Goal: Transaction & Acquisition: Purchase product/service

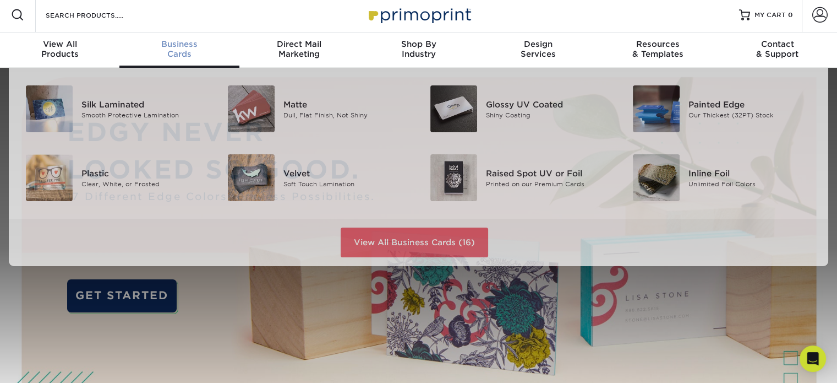
scroll to position [3, 0]
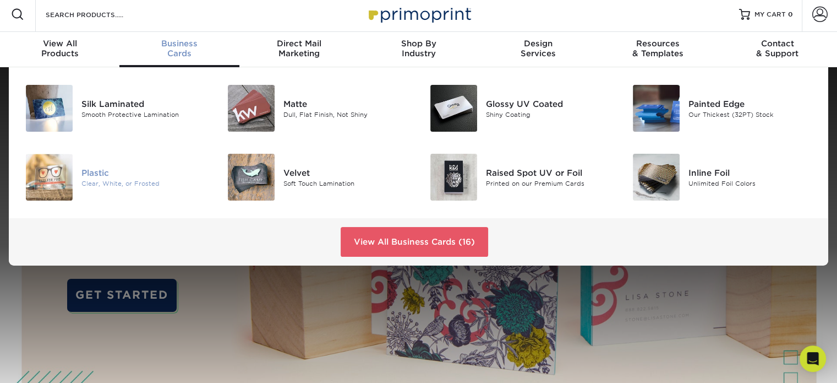
click at [88, 170] on div "Plastic" at bounding box center [144, 172] width 127 height 12
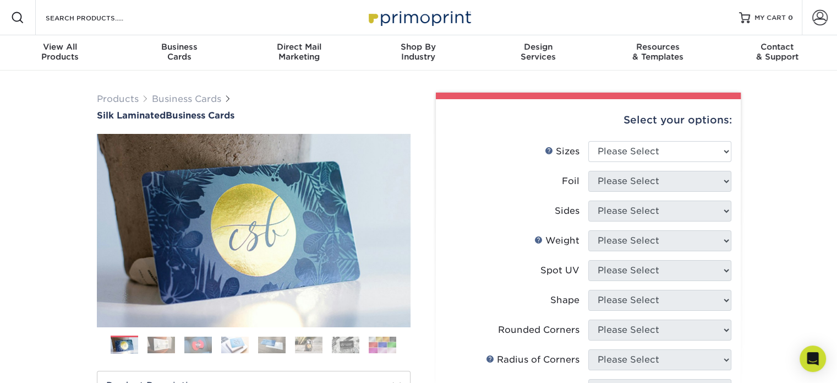
click at [151, 345] on img at bounding box center [162, 344] width 28 height 17
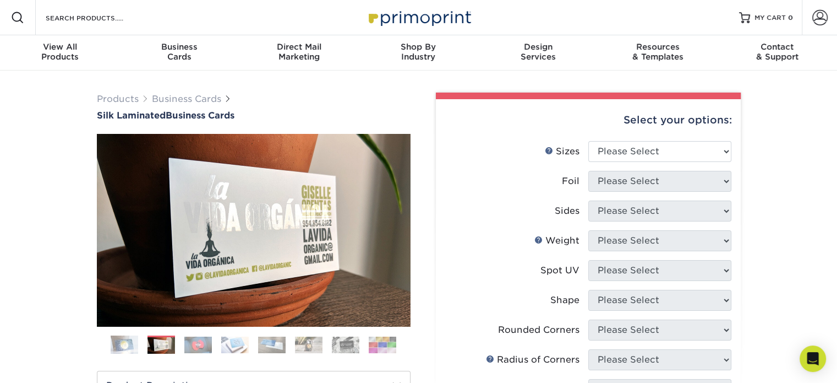
click at [199, 342] on img at bounding box center [198, 344] width 28 height 17
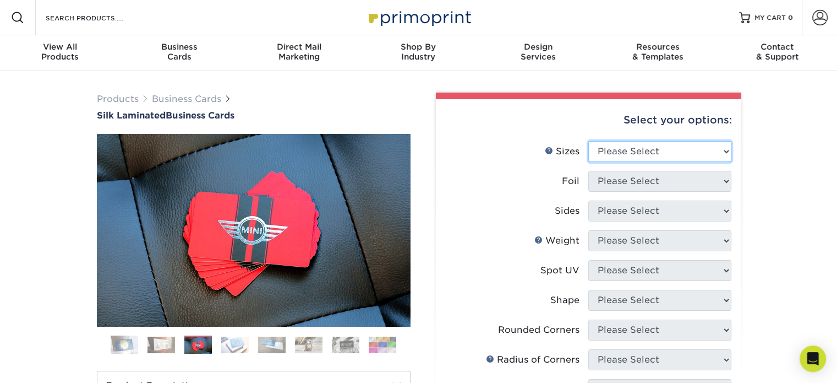
click at [675, 146] on select "Please Select 1.5" x 3.5" - Mini 1.75" x 3.5" - Mini 2" x 2" - Square 2" x 3" -…" at bounding box center [659, 151] width 143 height 21
click at [612, 147] on select "Please Select 1.5" x 3.5" - Mini 1.75" x 3.5" - Mini 2" x 2" - Square 2" x 3" -…" at bounding box center [659, 151] width 143 height 21
select select "2.00x3.50"
click at [588, 141] on select "Please Select 1.5" x 3.5" - Mini 1.75" x 3.5" - Mini 2" x 2" - Square 2" x 3" -…" at bounding box center [659, 151] width 143 height 21
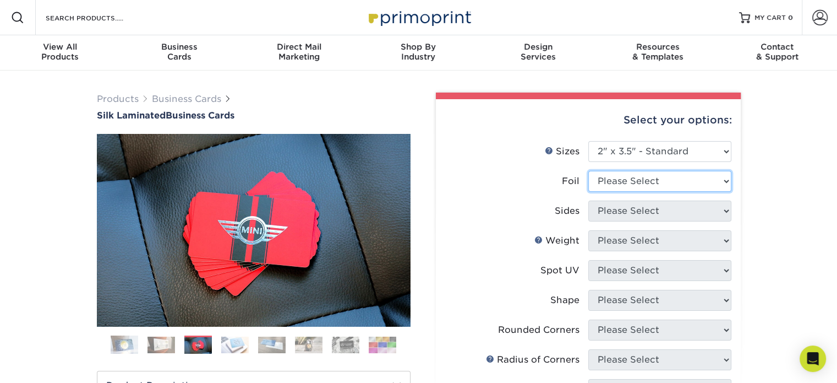
click at [649, 178] on select "Please Select Yes No" at bounding box center [659, 181] width 143 height 21
select select "1"
click at [588, 171] on select "Please Select Yes No" at bounding box center [659, 181] width 143 height 21
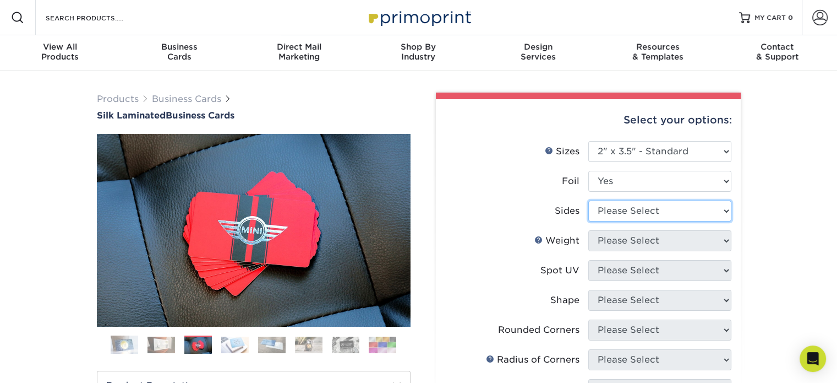
click at [642, 210] on select "Please Select Print Both Sides - Foil Both Sides Print Both Sides - Foil Front …" at bounding box center [659, 210] width 143 height 21
select select "e9e9dfb3-fba1-4d60-972c-fd9ca5904d33"
click at [588, 200] on select "Please Select Print Both Sides - Foil Both Sides Print Both Sides - Foil Front …" at bounding box center [659, 210] width 143 height 21
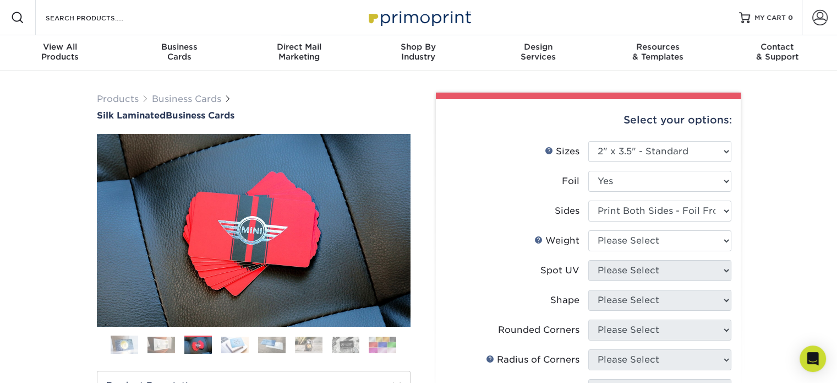
click at [689, 254] on li "Weight Help Weight Please Select 16PT" at bounding box center [588, 245] width 286 height 30
click at [689, 252] on li "Weight Help Weight Please Select 16PT" at bounding box center [588, 245] width 286 height 30
click at [687, 244] on select "Please Select 16PT" at bounding box center [659, 240] width 143 height 21
select select "16PT"
click at [588, 230] on select "Please Select 16PT" at bounding box center [659, 240] width 143 height 21
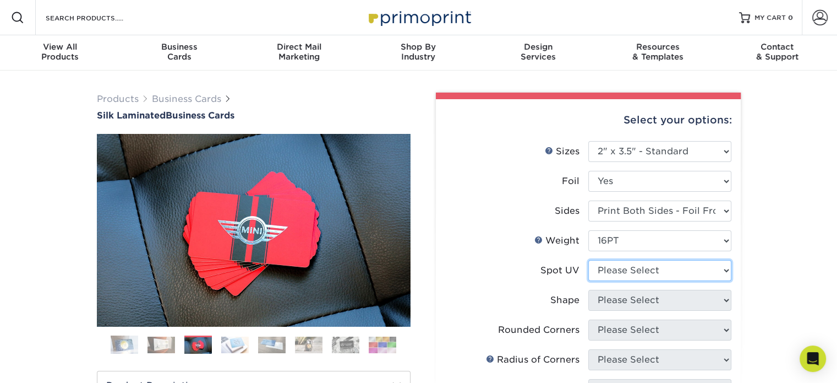
click at [654, 266] on select "Please Select No Spot UV Front and Back (Both Sides) Front Only Back Only" at bounding box center [659, 270] width 143 height 21
select select "3"
click at [588, 260] on select "Please Select No Spot UV Front and Back (Both Sides) Front Only Back Only" at bounding box center [659, 270] width 143 height 21
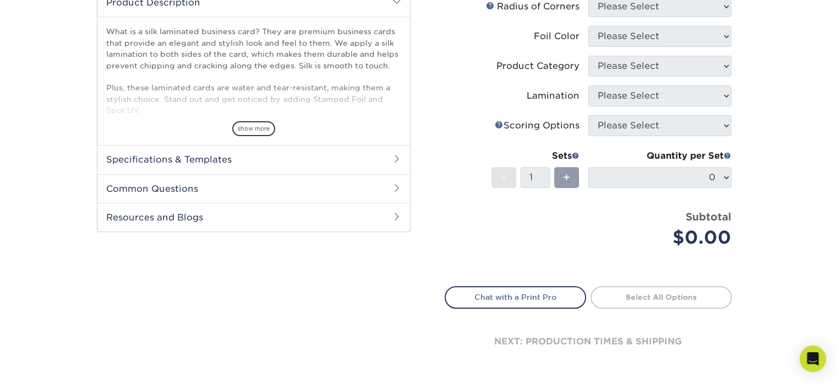
scroll to position [181, 0]
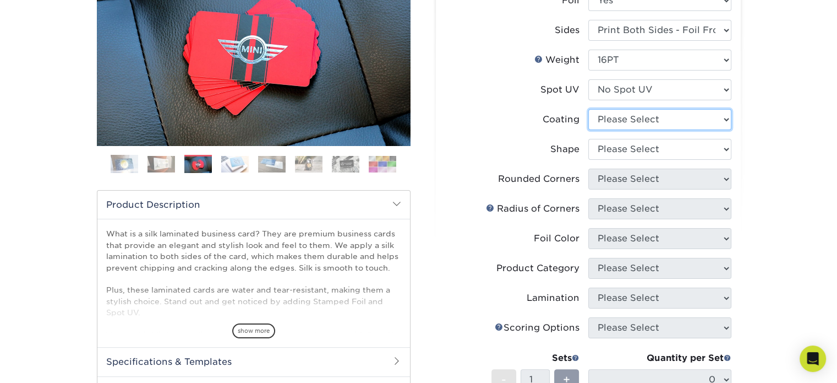
click at [682, 119] on select at bounding box center [659, 119] width 143 height 21
select select "3e7618de-abca-4bda-9f97-8b9129e913d8"
click at [588, 109] on select at bounding box center [659, 119] width 143 height 21
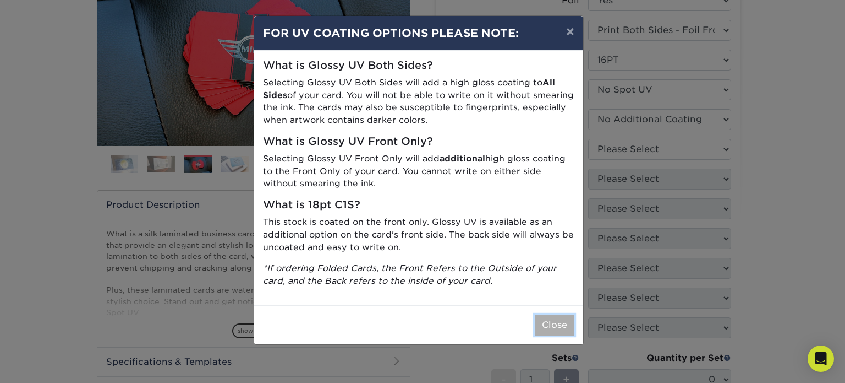
click at [539, 328] on button "Close" at bounding box center [555, 324] width 40 height 21
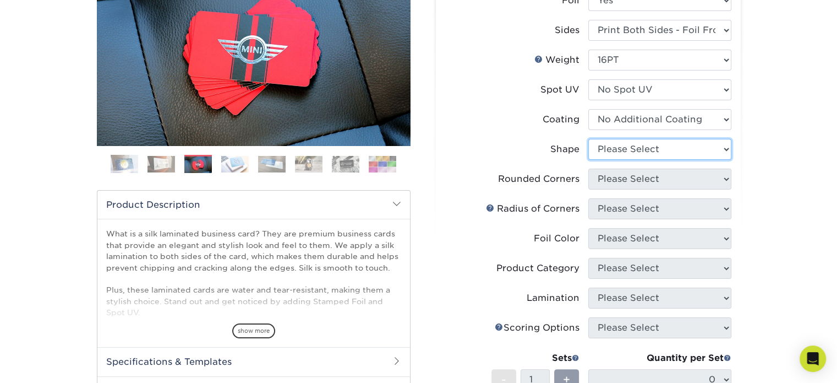
click at [680, 149] on select "Please Select Standard" at bounding box center [659, 149] width 143 height 21
select select "standard"
click at [588, 139] on select "Please Select Standard" at bounding box center [659, 149] width 143 height 21
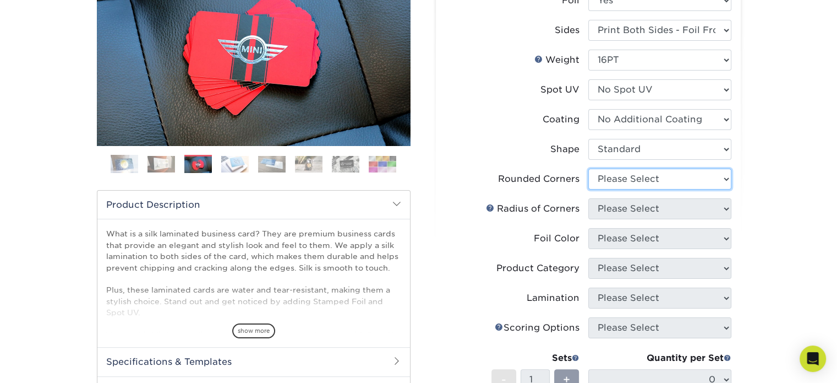
click at [648, 173] on select "Please Select Yes - Round 2 Corners Yes - Round 4 Corners No" at bounding box center [659, 178] width 143 height 21
select select "7672df9e-0e0a-464d-8e1f-920c575e4da3"
click at [588, 168] on select "Please Select Yes - Round 2 Corners Yes - Round 4 Corners No" at bounding box center [659, 178] width 143 height 21
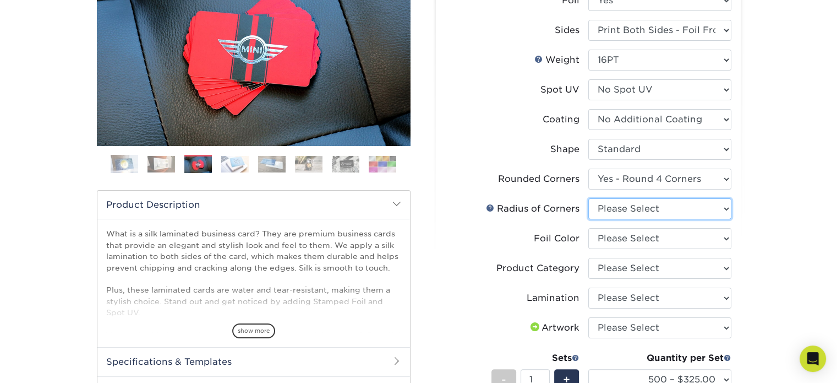
click at [640, 211] on select "Please Select Rounded 1/8" Rounded 1/4"" at bounding box center [659, 208] width 143 height 21
select select "589680c7-ee9a-431b-9d12-d7aeb1386a97"
click at [588, 198] on select "Please Select Rounded 1/8" Rounded 1/4"" at bounding box center [659, 208] width 143 height 21
click at [641, 241] on select "Please Select Silver Foil Black Foil Blue Foil Copper Foil Gold Foil Red Foil R…" at bounding box center [659, 238] width 143 height 21
select select "19c808c5-3f38-4156-b693-40e0d033f953"
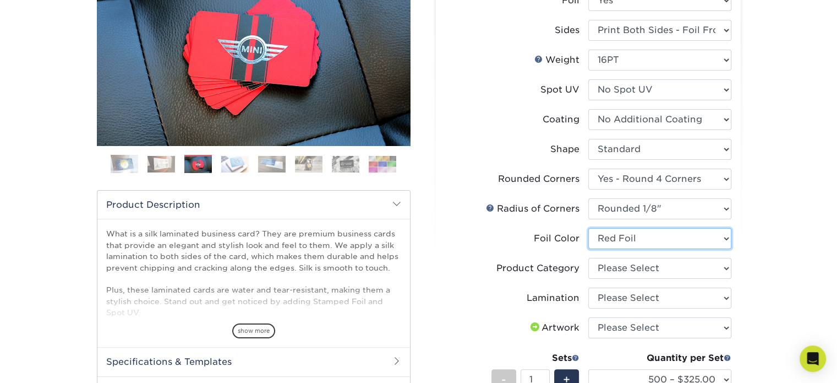
click at [588, 228] on select "Please Select Silver Foil Black Foil Blue Foil Copper Foil Gold Foil Red Foil R…" at bounding box center [659, 238] width 143 height 21
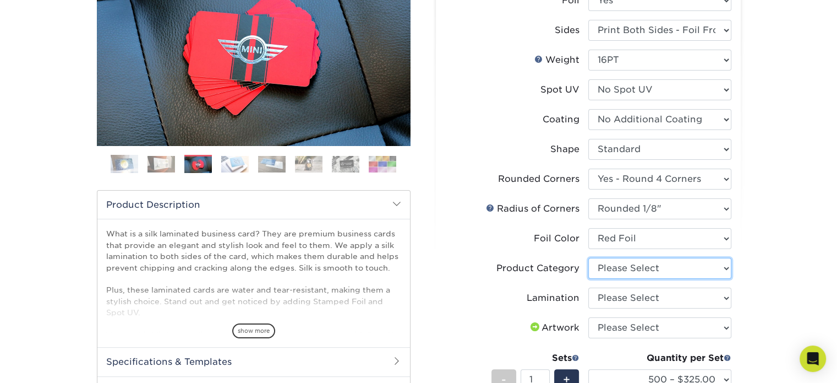
click at [642, 258] on select "Please Select Business Cards" at bounding box center [659, 268] width 143 height 21
select select "3b5148f1-0588-4f88-a218-97bcfdce65c1"
click at [588, 258] on select "Please Select Business Cards" at bounding box center [659, 268] width 143 height 21
click at [637, 299] on select "Please Select Silk" at bounding box center [659, 297] width 143 height 21
select select "ccacb42f-45f7-42d3-bbd3-7c8421cf37f0"
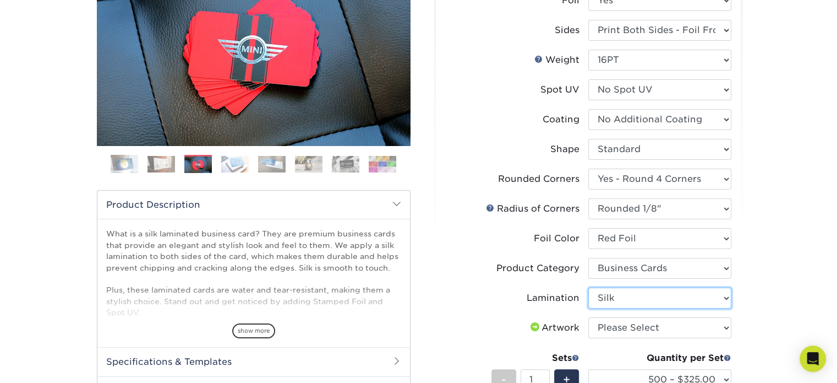
click at [588, 287] on select "Please Select Silk" at bounding box center [659, 297] width 143 height 21
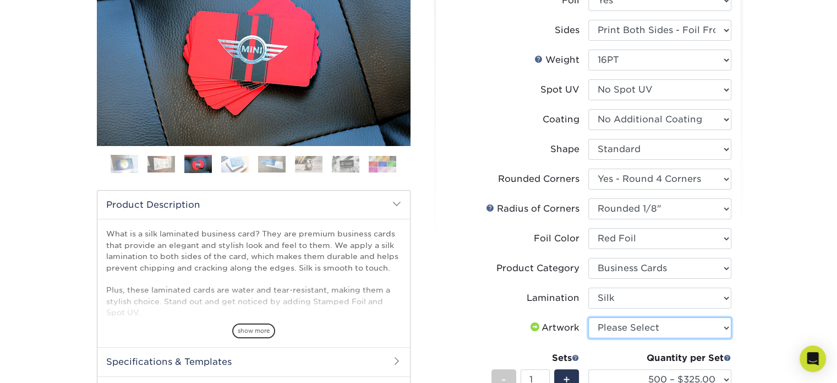
click at [632, 327] on select "Please Select I will upload files I need a design - $100" at bounding box center [659, 327] width 143 height 21
select select "upload"
click at [588, 317] on select "Please Select I will upload files I need a design - $100" at bounding box center [659, 327] width 143 height 21
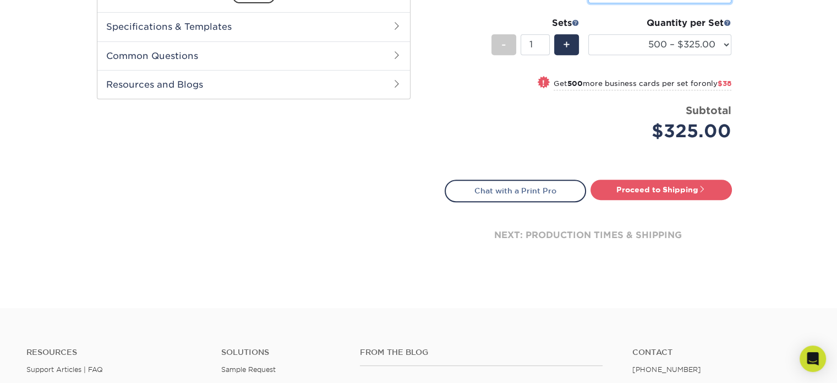
scroll to position [313, 0]
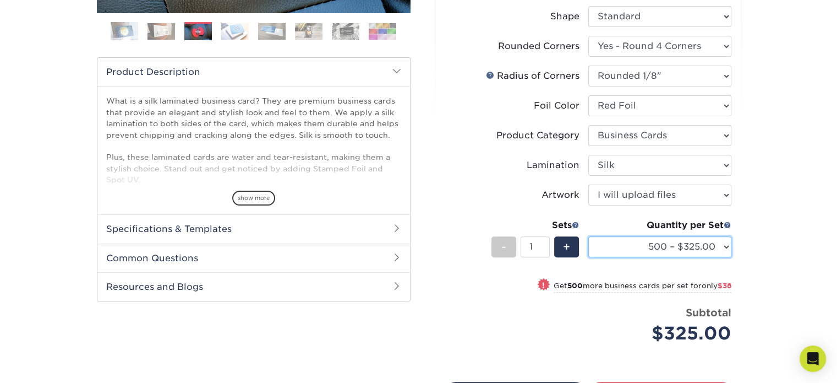
click at [714, 245] on select "500 – $325.00 1000 – $363.00 2500 – $819.00 5000 – $1553.00" at bounding box center [659, 246] width 143 height 21
click at [789, 211] on div "Products Business Cards Silk Laminated Business Cards Previous Next" at bounding box center [418, 133] width 837 height 752
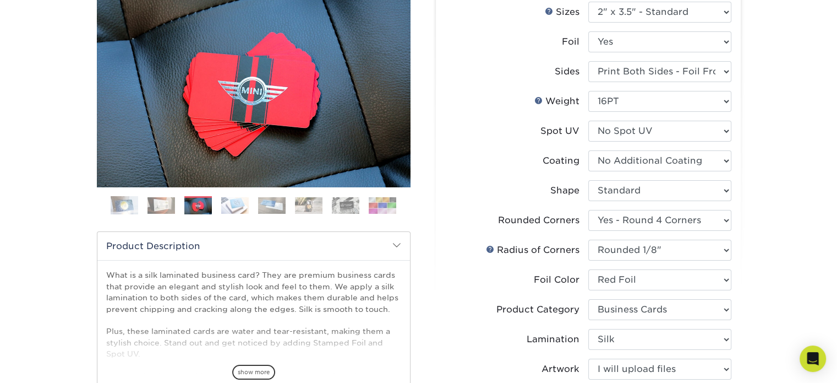
scroll to position [112, 0]
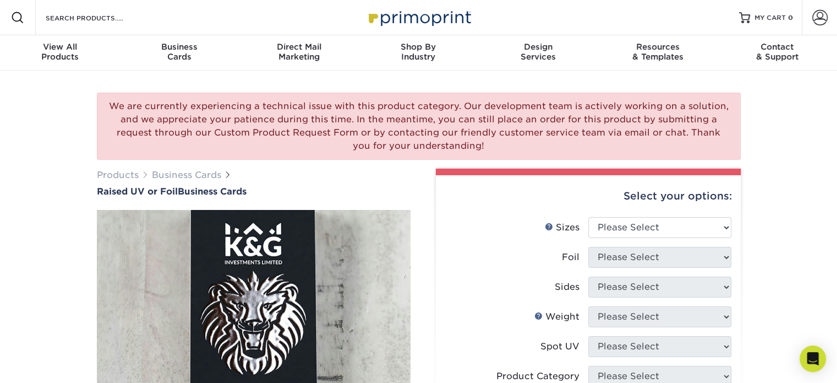
scroll to position [201, 0]
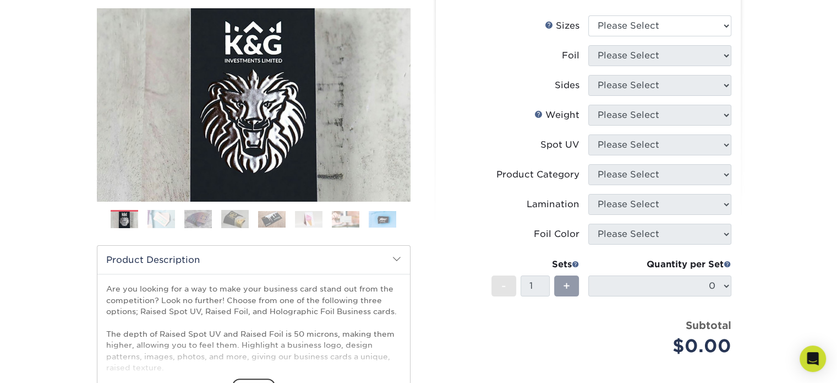
click at [165, 210] on img at bounding box center [162, 219] width 28 height 19
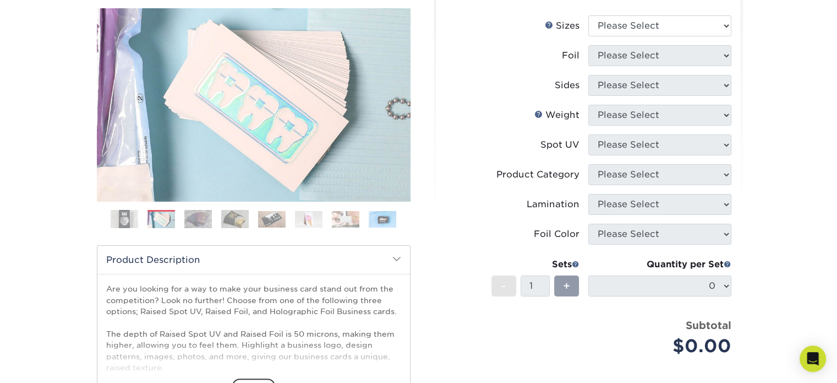
click at [201, 218] on img at bounding box center [198, 219] width 28 height 19
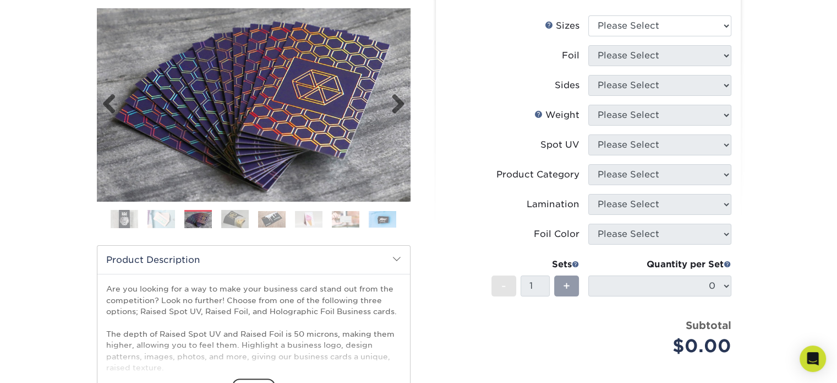
scroll to position [0, 0]
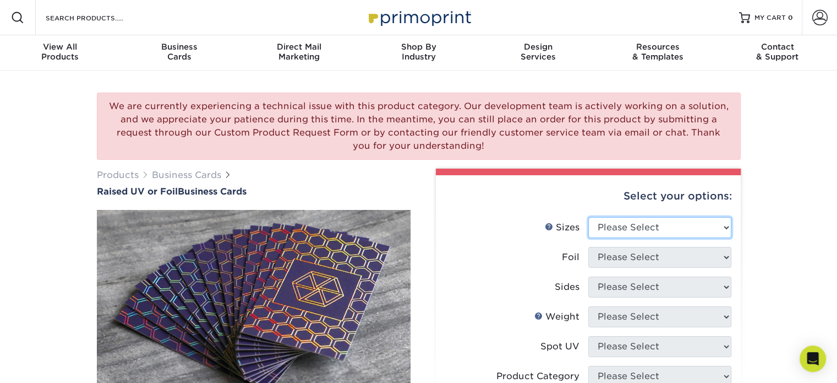
click at [696, 223] on select "Please Select 2" x 3.5" - Standard" at bounding box center [659, 227] width 143 height 21
select select "2.00x3.50"
click at [588, 217] on select "Please Select 2" x 3.5" - Standard" at bounding box center [659, 227] width 143 height 21
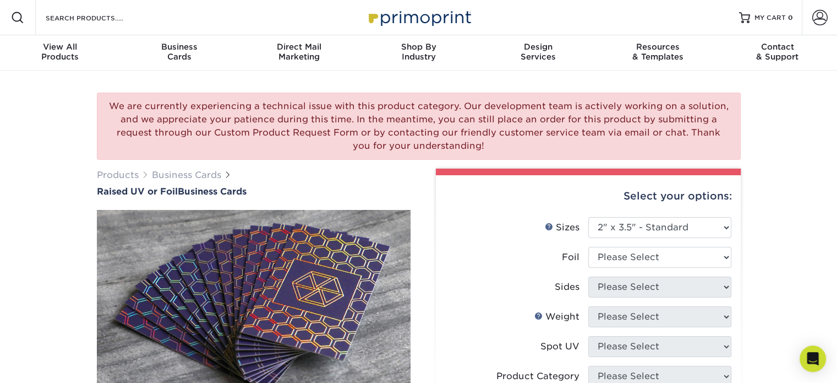
drag, startPoint x: 735, startPoint y: 256, endPoint x: 706, endPoint y: 256, distance: 29.2
click at [706, 256] on select "Please Select No Yes" at bounding box center [659, 257] width 143 height 21
select select "1"
click at [588, 247] on select "Please Select No Yes" at bounding box center [659, 257] width 143 height 21
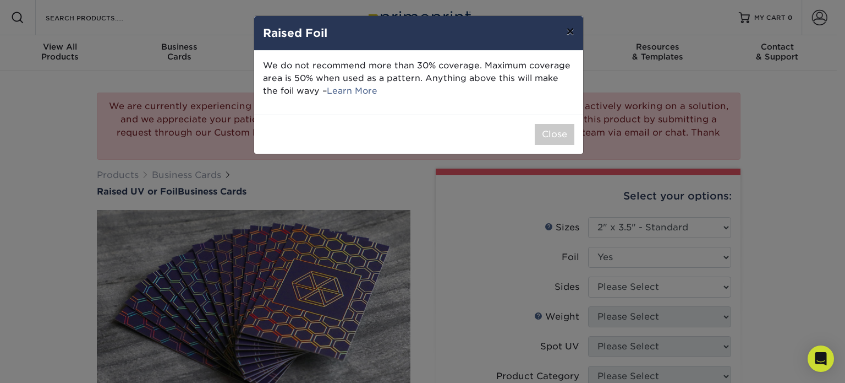
click at [569, 24] on button "×" at bounding box center [570, 31] width 25 height 31
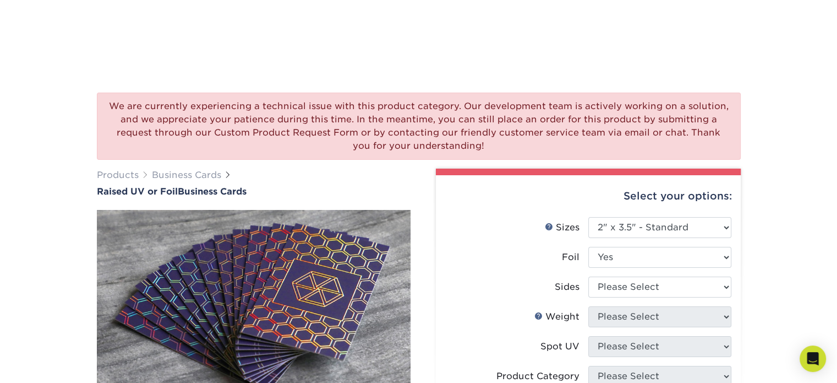
scroll to position [201, 0]
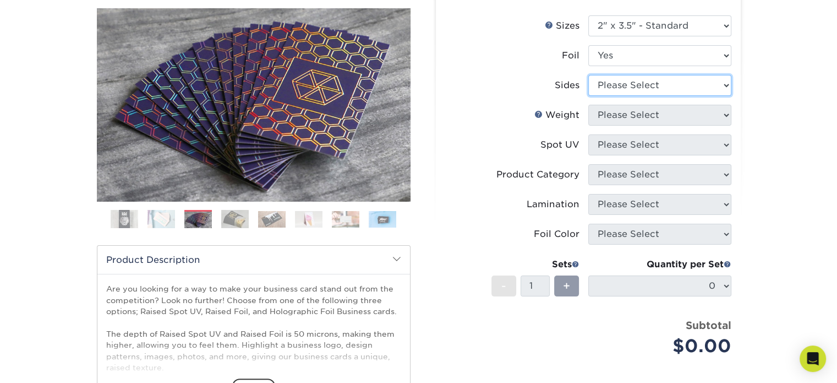
click at [616, 89] on select "Please Select Print Both Sides - Foil Both Sides Print Both Sides - Foil Front …" at bounding box center [659, 85] width 143 height 21
select select "34527644-b4fd-4ffb-9092-1318eefcd9d9"
click at [588, 75] on select "Please Select Print Both Sides - Foil Both Sides Print Both Sides - Foil Front …" at bounding box center [659, 85] width 143 height 21
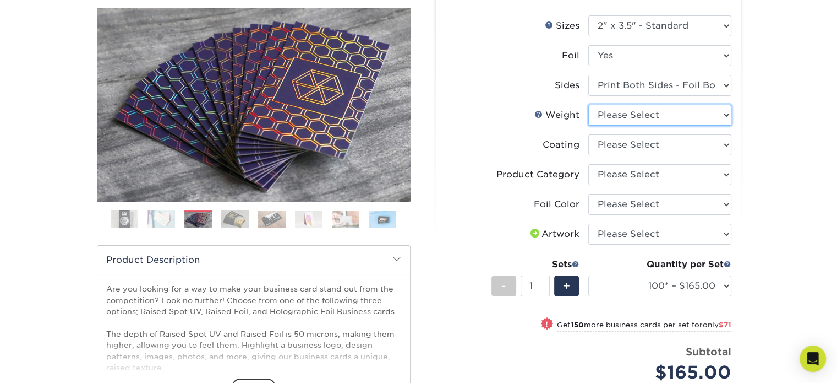
click at [671, 107] on select "Please Select 16PT" at bounding box center [659, 115] width 143 height 21
select select "16PT"
click at [588, 105] on select "Please Select 16PT" at bounding box center [659, 115] width 143 height 21
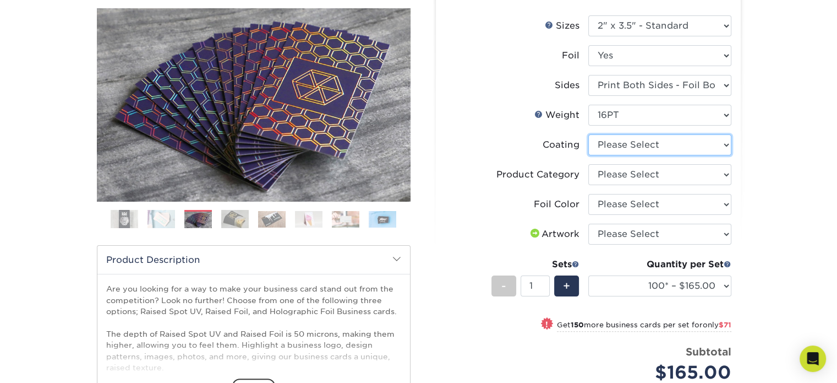
click at [646, 136] on select at bounding box center [659, 144] width 143 height 21
select select "3e7618de-abca-4bda-9f97-8b9129e913d8"
click at [588, 134] on select at bounding box center [659, 144] width 143 height 21
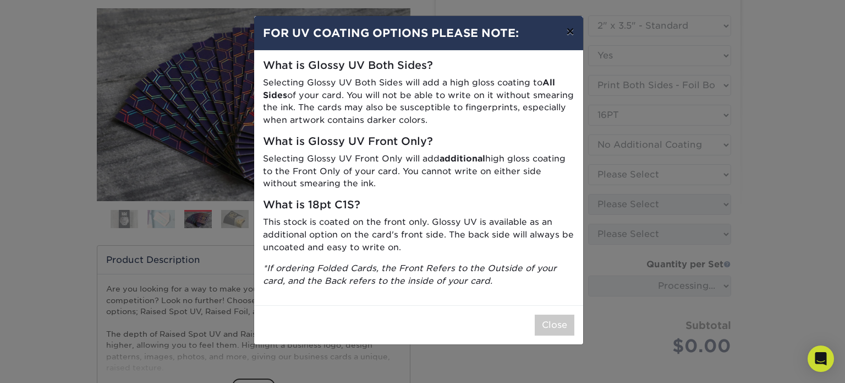
click at [572, 25] on button "×" at bounding box center [570, 31] width 25 height 31
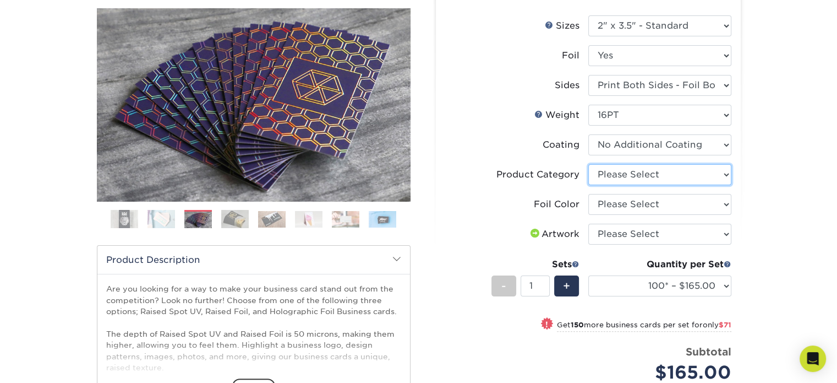
click at [659, 177] on select "Please Select Business Cards" at bounding box center [659, 174] width 143 height 21
select select "3b5148f1-0588-4f88-a218-97bcfdce65c1"
click at [588, 164] on select "Please Select Business Cards" at bounding box center [659, 174] width 143 height 21
click at [652, 215] on li "Foil Color Please Select Silver Foil Gold Foil Holographic Foil" at bounding box center [588, 209] width 286 height 30
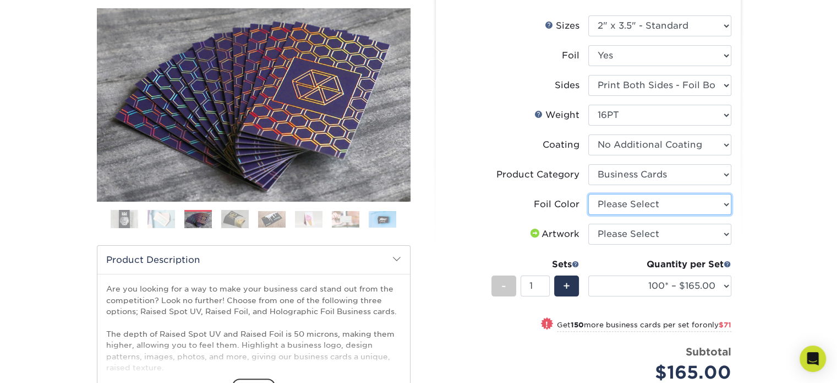
click at [652, 212] on select "Please Select Silver Foil Gold Foil Holographic Foil" at bounding box center [659, 204] width 143 height 21
select select "acffa4a5-22f9-4585-ba3f-0adaa54b8c85"
click at [588, 194] on select "Please Select Silver Foil Gold Foil Holographic Foil" at bounding box center [659, 204] width 143 height 21
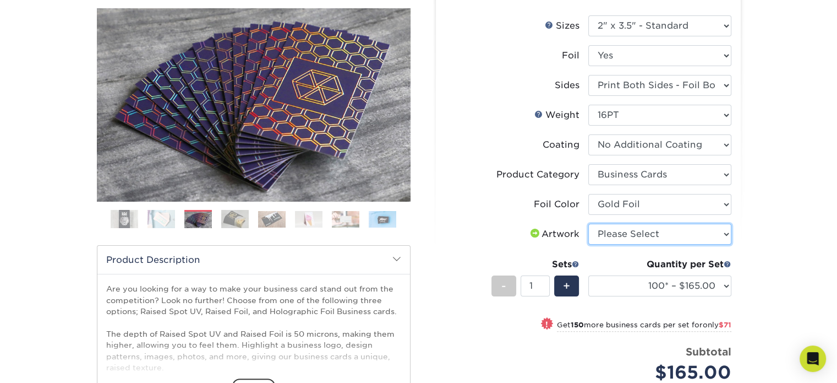
click at [633, 223] on select "Please Select I will upload files I need a design - $100" at bounding box center [659, 233] width 143 height 21
select select "upload"
click at [588, 223] on select "Please Select I will upload files I need a design - $100" at bounding box center [659, 233] width 143 height 21
click at [817, 236] on div "We are currently experiencing a technical issue with this product category. Our…" at bounding box center [418, 220] width 837 height 702
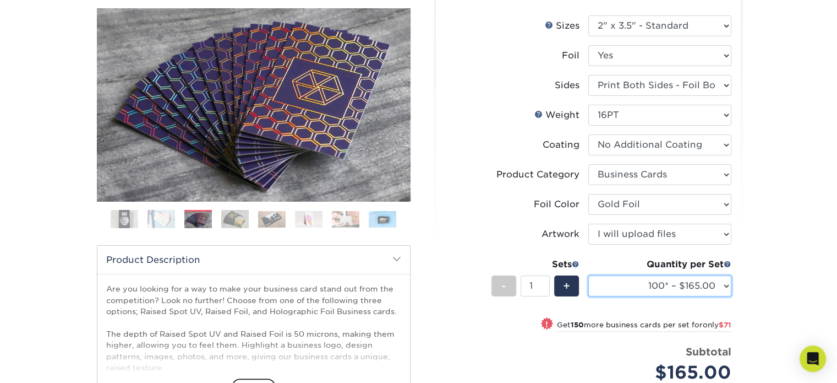
click at [701, 290] on select "100* – $165.00 250* – $236.00 500* – $319.00" at bounding box center [659, 285] width 143 height 21
click at [780, 270] on div "We are currently experiencing a technical issue with this product category. Our…" at bounding box center [418, 220] width 837 height 702
click at [677, 292] on select "100* – $165.00 250* – $236.00 500* – $319.00" at bounding box center [659, 285] width 143 height 21
click at [588, 275] on select "100* – $165.00 250* – $236.00 500* – $319.00" at bounding box center [659, 285] width 143 height 21
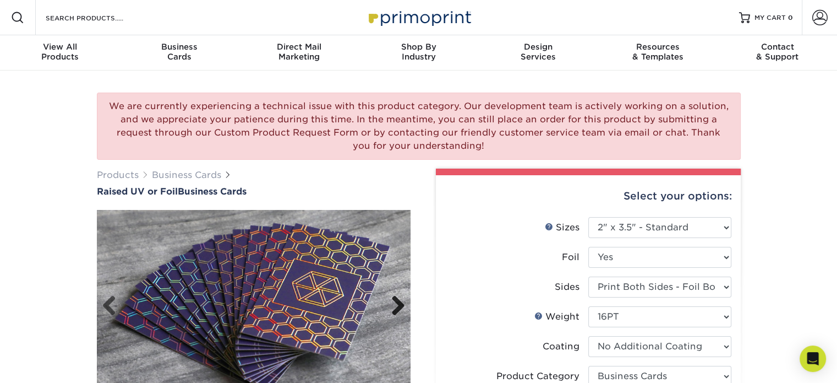
click at [392, 309] on link "Next" at bounding box center [394, 306] width 22 height 22
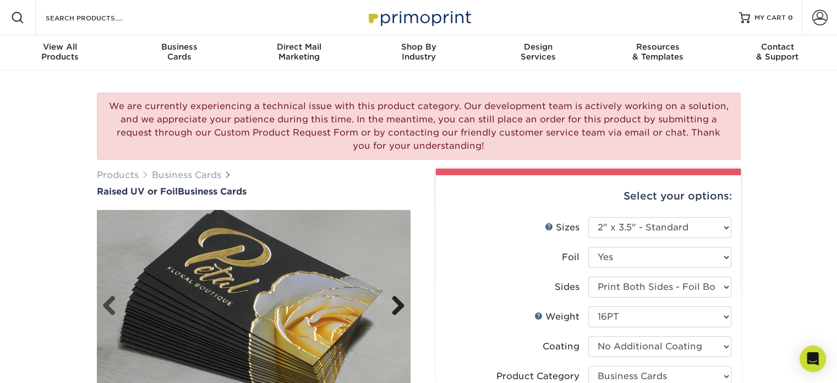
click at [393, 308] on link "Next" at bounding box center [394, 306] width 22 height 22
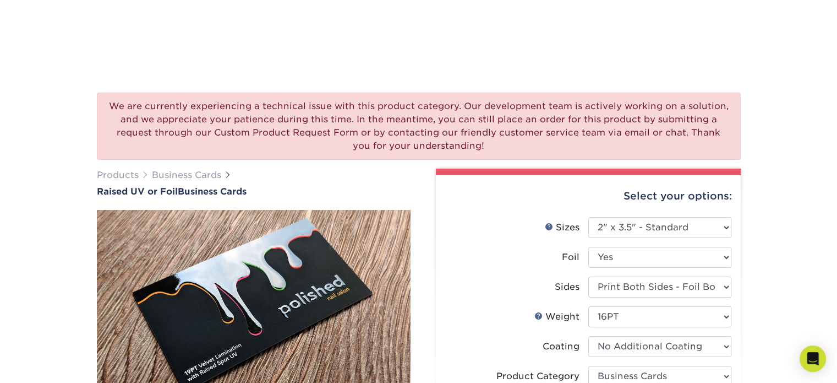
scroll to position [201, 0]
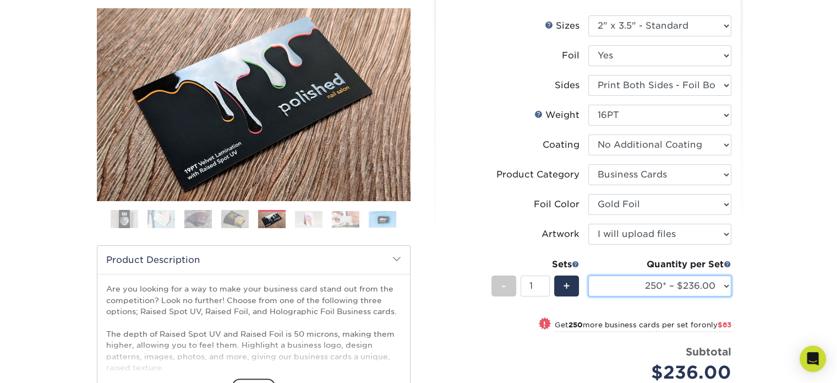
click at [645, 281] on select "100* – $165.00 250* – $236.00 500* – $319.00" at bounding box center [659, 285] width 143 height 21
click at [817, 270] on div "We are currently experiencing a technical issue with this product category. Our…" at bounding box center [418, 220] width 837 height 702
click at [656, 292] on select "100* – $165.00 250* – $236.00 500* – $319.00" at bounding box center [659, 285] width 143 height 21
select select "500* – $319.00"
click at [588, 275] on select "100* – $165.00 250* – $236.00 500* – $319.00" at bounding box center [659, 285] width 143 height 21
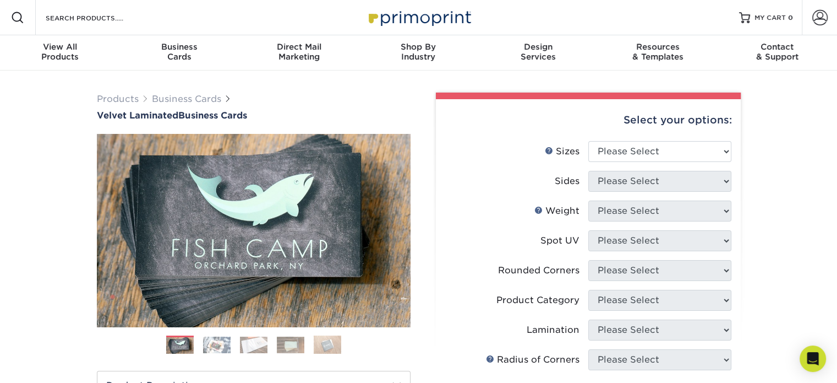
click at [445, 236] on label "Spot UV" at bounding box center [516, 240] width 143 height 21
click at [401, 222] on link "Next" at bounding box center [394, 230] width 22 height 22
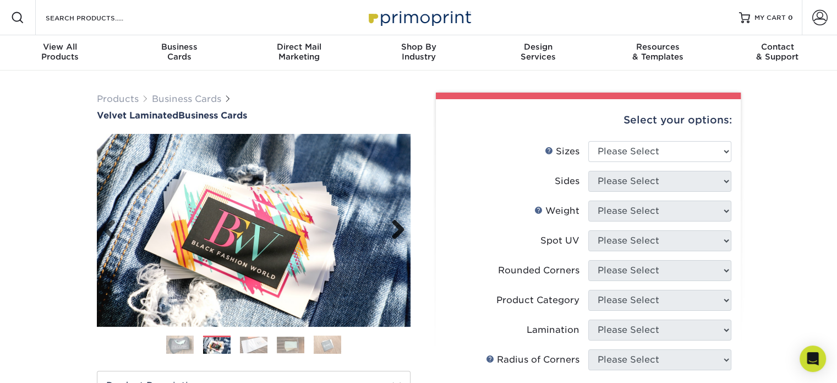
click at [401, 222] on link "Next" at bounding box center [394, 230] width 22 height 22
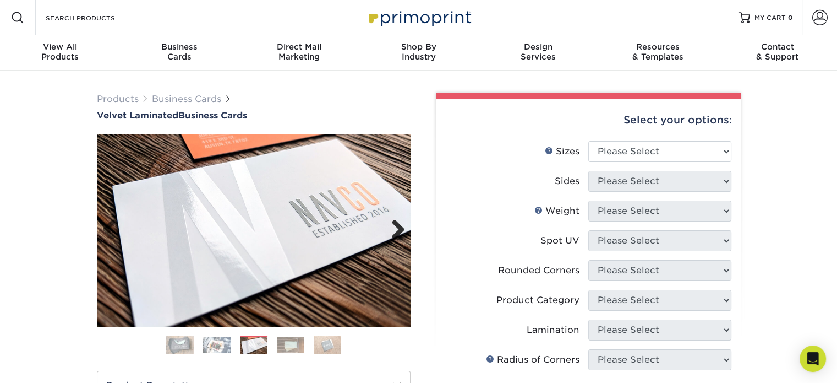
click at [401, 222] on link "Next" at bounding box center [394, 230] width 22 height 22
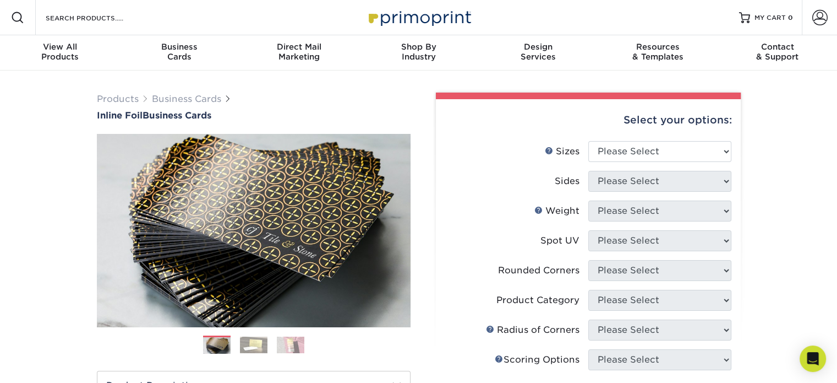
click at [731, 146] on div "Select your options: Sizes Help Sizes Please Select 1.5" x 3.5" - Mini 1.75" x …" at bounding box center [588, 358] width 305 height 518
click at [709, 152] on select "Please Select 1.5" x 3.5" - Mini 1.75" x 3.5" - Mini 2" x 2" - Square 2" x 3" -…" at bounding box center [659, 151] width 143 height 21
select select "2.00x3.50"
click at [588, 141] on select "Please Select 1.5" x 3.5" - Mini 1.75" x 3.5" - Mini 2" x 2" - Square 2" x 3" -…" at bounding box center [659, 151] width 143 height 21
click at [680, 182] on select "Please Select Print Both Sides - Foil Back Only Print Both Sides - Foil Both Si…" at bounding box center [659, 181] width 143 height 21
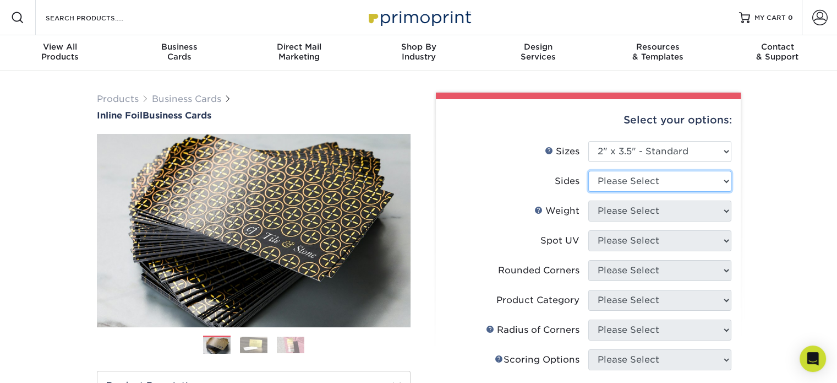
select select "2ba18f74-0f96-487e-8b6e-985b404b3305"
click at [588, 171] on select "Please Select Print Both Sides - Foil Back Only Print Both Sides - Foil Both Si…" at bounding box center [659, 181] width 143 height 21
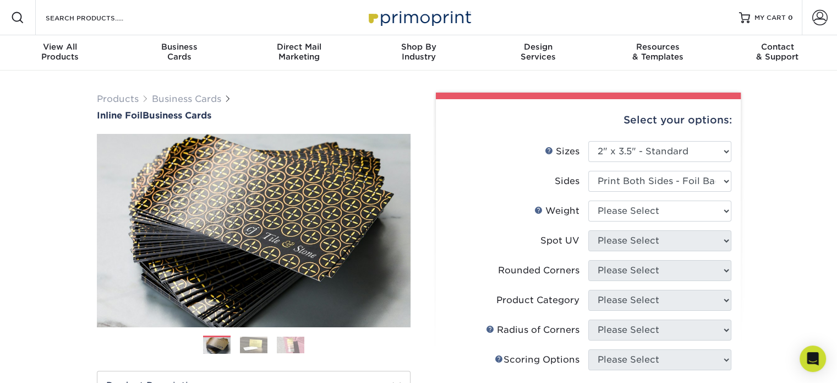
click at [261, 350] on img at bounding box center [254, 344] width 28 height 17
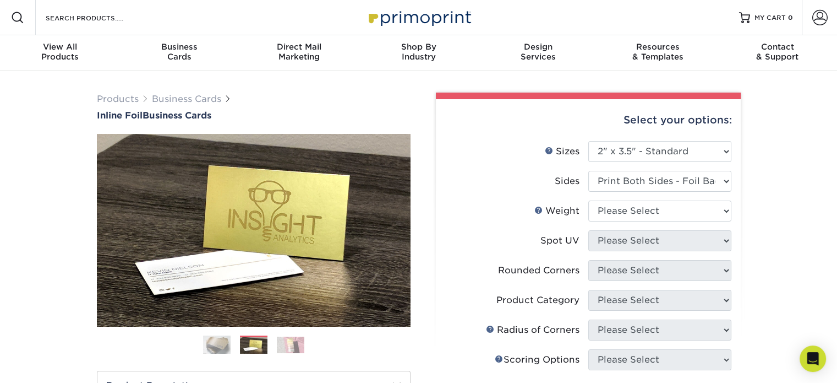
click at [289, 342] on img at bounding box center [291, 344] width 28 height 17
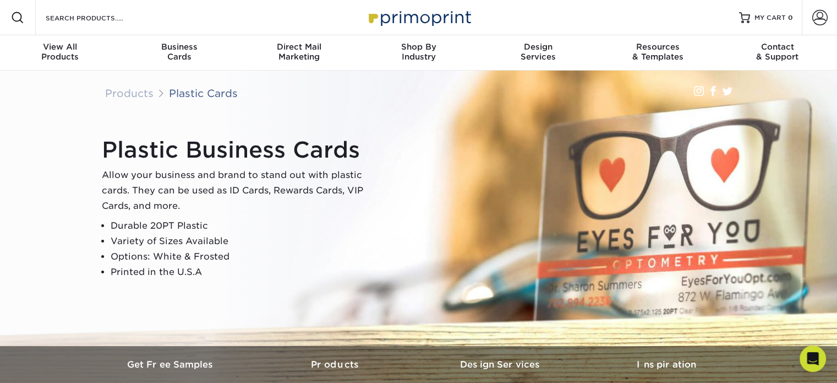
drag, startPoint x: 349, startPoint y: 230, endPoint x: 339, endPoint y: 222, distance: 12.6
click at [349, 230] on li "Durable 20PT Plastic" at bounding box center [244, 225] width 266 height 15
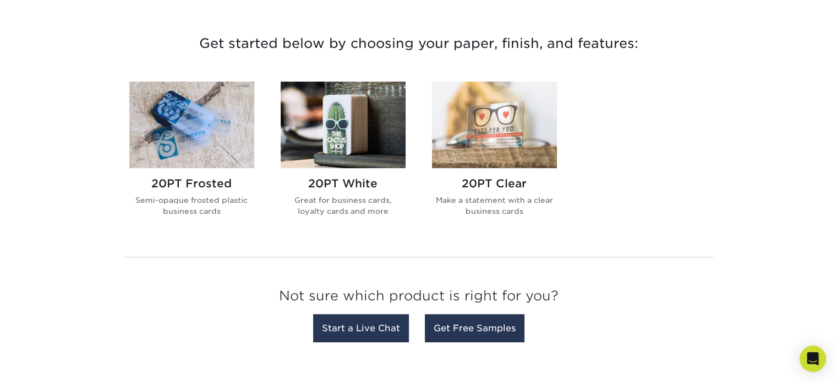
click at [518, 140] on img at bounding box center [494, 124] width 125 height 86
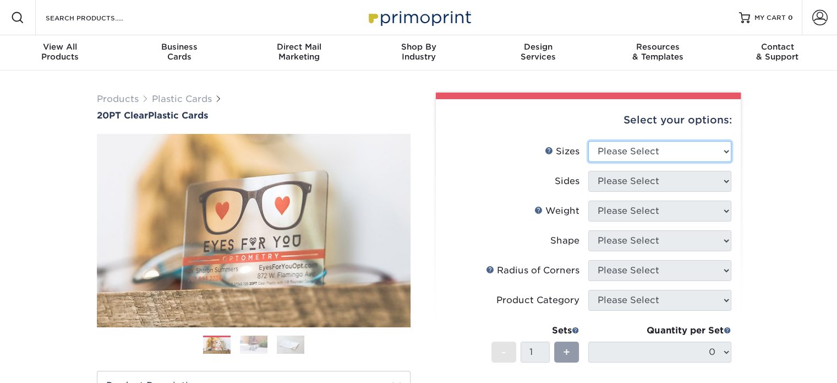
click at [627, 156] on select "Please Select 2" x 3.5" 2.12" x 3.375" 2.5" x 2.5"" at bounding box center [659, 151] width 143 height 21
select select "2.00x3.50"
click at [588, 141] on select "Please Select 2" x 3.5" 2.12" x 3.375" 2.5" x 2.5"" at bounding box center [659, 151] width 143 height 21
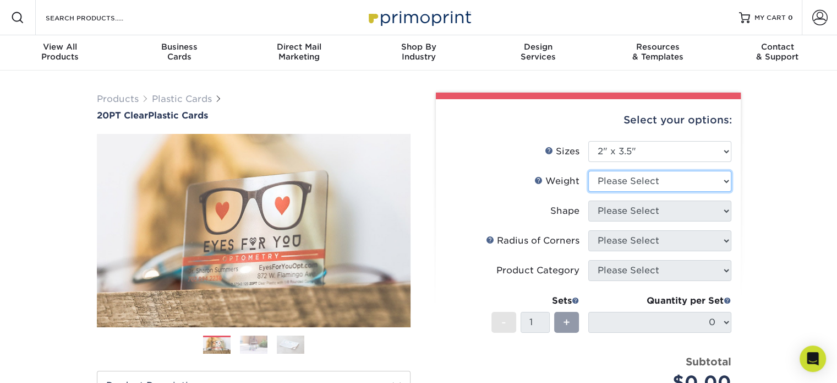
click at [625, 182] on select "Please Select 20PT Clear Plastic 20PT Clear Plastic" at bounding box center [659, 181] width 143 height 21
select select "20PT Clear Plastic"
click at [588, 171] on select "Please Select 20PT Clear Plastic 20PT Clear Plastic" at bounding box center [659, 181] width 143 height 21
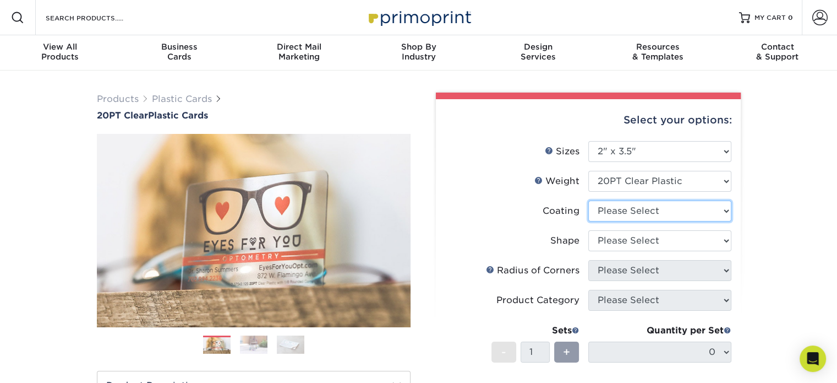
click at [627, 209] on select at bounding box center [659, 210] width 143 height 21
select select "3e7618de-abca-4bda-9f97-8b9129e913d8"
click at [588, 200] on select at bounding box center [659, 210] width 143 height 21
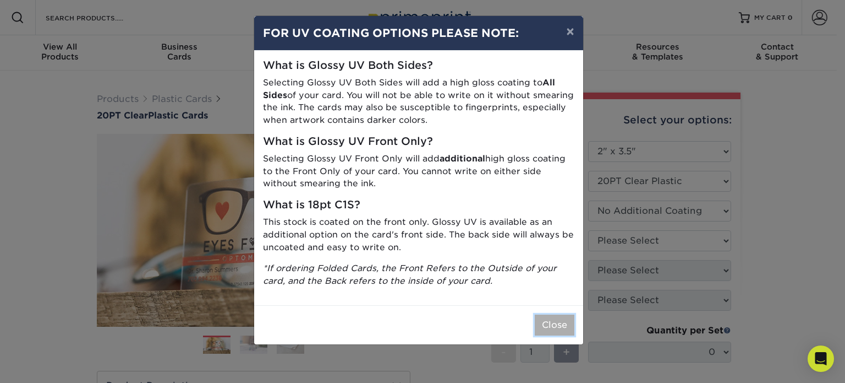
click at [559, 319] on button "Close" at bounding box center [555, 324] width 40 height 21
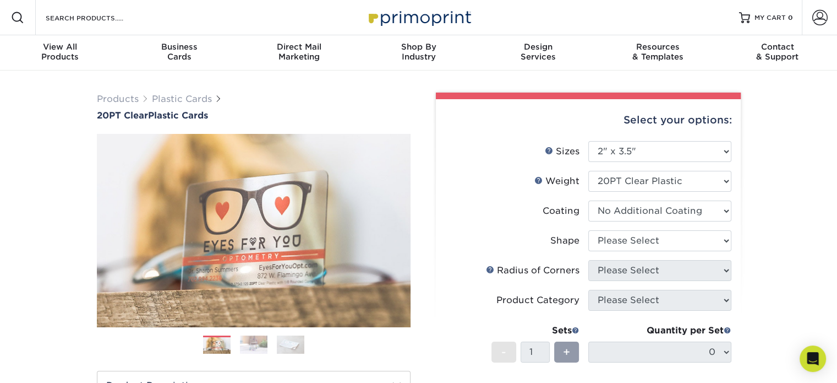
click at [632, 228] on li "Coating" at bounding box center [588, 215] width 286 height 30
click at [627, 243] on select "Please Select Standard Oval" at bounding box center [659, 240] width 143 height 21
select select "standard"
click at [588, 230] on select "Please Select Standard Oval" at bounding box center [659, 240] width 143 height 21
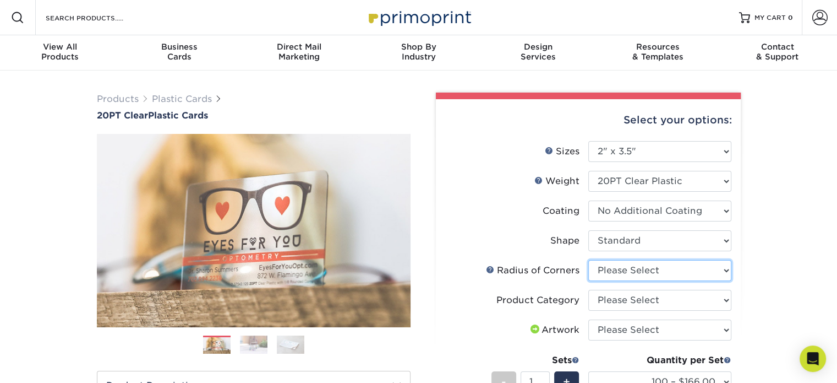
click at [623, 276] on select "Please Select Rounded 1/8" Rounded 1/4"" at bounding box center [659, 270] width 143 height 21
select select "589680c7-ee9a-431b-9d12-d7aeb1386a97"
click at [588, 260] on select "Please Select Rounded 1/8" Rounded 1/4"" at bounding box center [659, 270] width 143 height 21
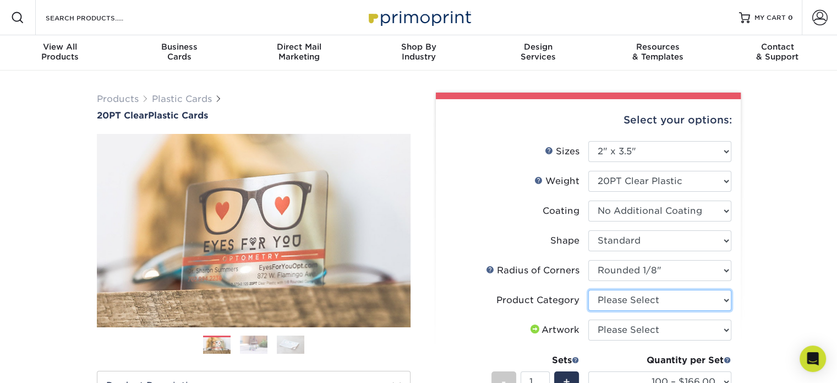
click at [630, 303] on select "Please Select Business Cards" at bounding box center [659, 299] width 143 height 21
select select "3b5148f1-0588-4f88-a218-97bcfdce65c1"
click at [588, 289] on select "Please Select Business Cards" at bounding box center [659, 299] width 143 height 21
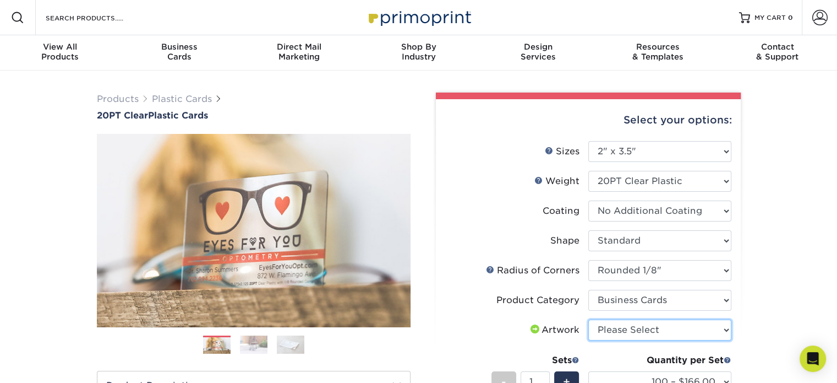
click at [642, 330] on select "Please Select I will upload files I need a design - $100" at bounding box center [659, 329] width 143 height 21
select select "upload"
click at [588, 319] on select "Please Select I will upload files I need a design - $100" at bounding box center [659, 329] width 143 height 21
click at [760, 274] on div "Products Plastic Cards 20PT Clear Plastic Cards Previous Next . ." at bounding box center [418, 364] width 837 height 588
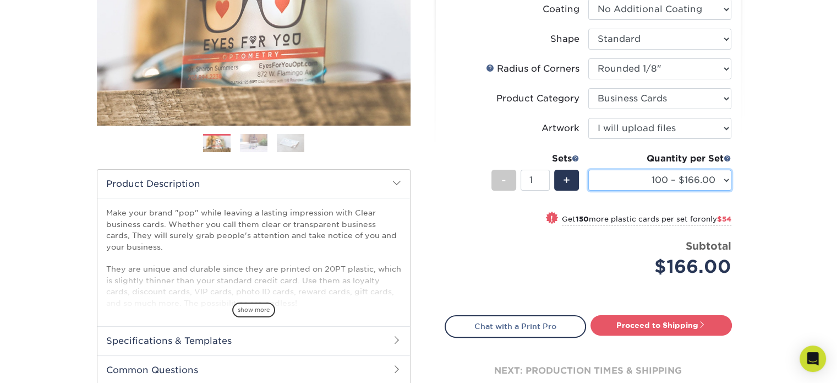
click at [718, 174] on select "100 – $166.00 250 – $220.00 500 – $272.00 1000 – $329.00 2500 – $771.00 5000 – …" at bounding box center [659, 180] width 143 height 21
click at [588, 170] on select "100 – $166.00 250 – $220.00 500 – $272.00 1000 – $329.00 2500 – $771.00 5000 – …" at bounding box center [659, 180] width 143 height 21
click at [22, 179] on div "Products Plastic Cards 20PT Clear Plastic Cards Previous Next . ." at bounding box center [418, 163] width 837 height 588
click at [727, 180] on select "100 – $166.00 250 – $220.00 500 – $272.00 1000 – $329.00 2500 – $771.00 5000 – …" at bounding box center [659, 180] width 143 height 21
drag, startPoint x: 769, startPoint y: 216, endPoint x: 786, endPoint y: 213, distance: 16.7
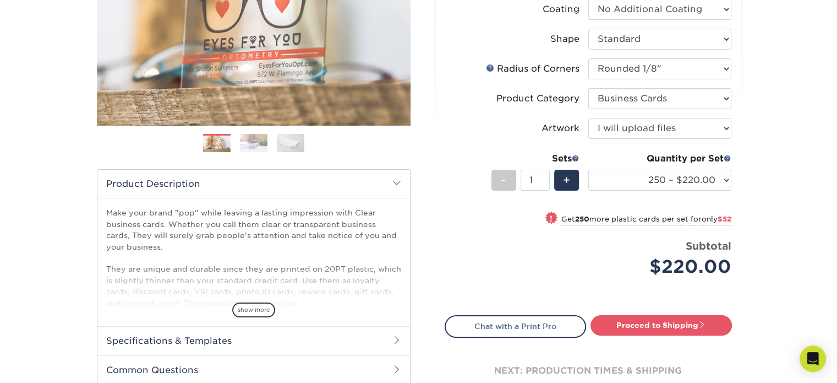
click at [769, 216] on div "Products Plastic Cards 20PT Clear Plastic Cards Previous Next . ." at bounding box center [418, 163] width 837 height 588
click at [605, 172] on select "100 – $166.00 250 – $220.00 500 – $272.00 1000 – $329.00 2500 – $771.00 5000 – …" at bounding box center [659, 180] width 143 height 21
select select "500 – $272.00"
click at [588, 170] on select "100 – $166.00 250 – $220.00 500 – $272.00 1000 – $329.00 2500 – $771.00 5000 – …" at bounding box center [659, 180] width 143 height 21
click at [718, 171] on select "100 – $166.00 250 – $220.00 500 – $272.00 1000 – $329.00 2500 – $771.00 5000 – …" at bounding box center [659, 180] width 143 height 21
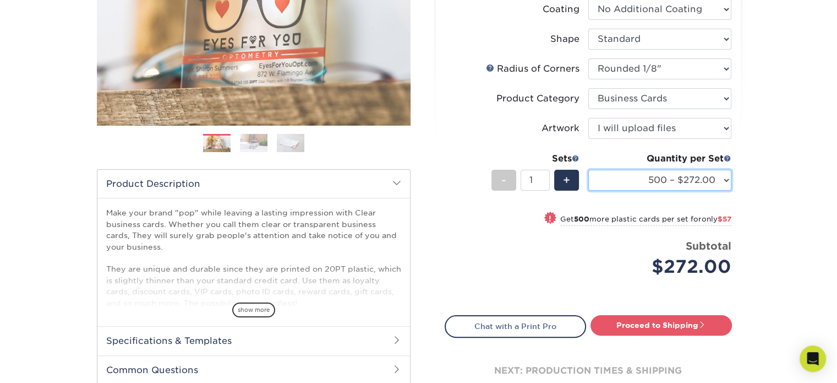
click at [588, 170] on select "100 – $166.00 250 – $220.00 500 – $272.00 1000 – $329.00 2500 – $771.00 5000 – …" at bounding box center [659, 180] width 143 height 21
click at [780, 185] on div "Products Plastic Cards 20PT Clear Plastic Cards Previous Next . ." at bounding box center [418, 163] width 837 height 588
click at [817, 212] on div "Products Plastic Cards 20PT Clear Plastic Cards Previous Next . ." at bounding box center [418, 163] width 837 height 588
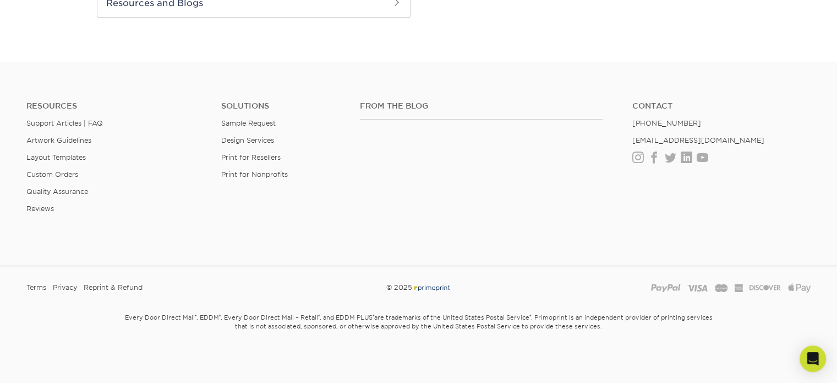
scroll to position [395, 0]
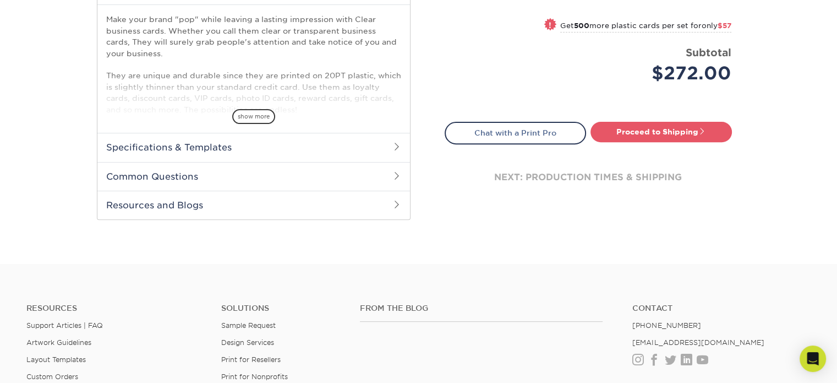
click at [368, 140] on h2 "Specifications & Templates" at bounding box center [253, 147] width 313 height 29
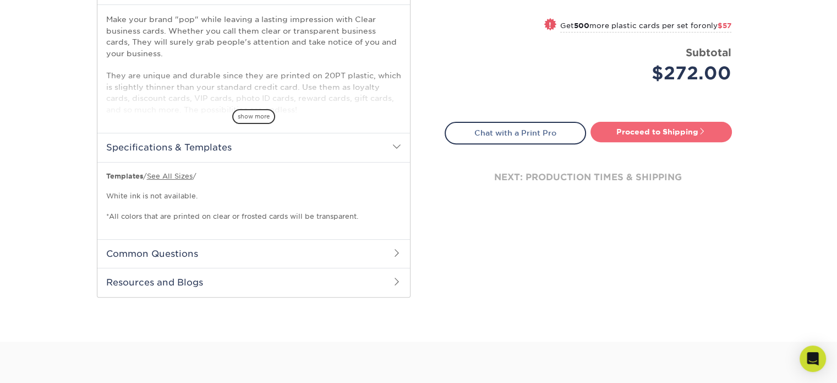
click at [610, 132] on link "Proceed to Shipping" at bounding box center [661, 132] width 141 height 20
type input "Set 1"
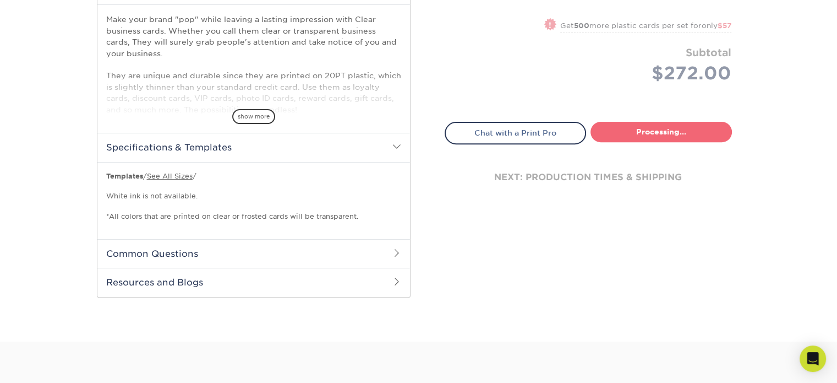
select select "0e89605b-807e-4e39-9c57-6934d1e6e310"
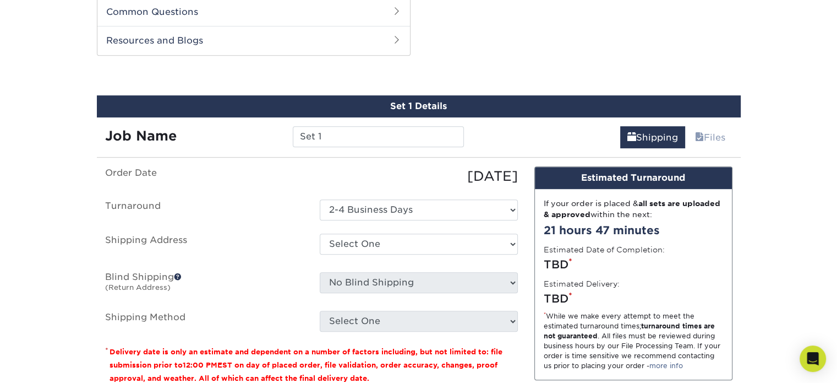
scroll to position [434, 0]
